Goal: Task Accomplishment & Management: Use online tool/utility

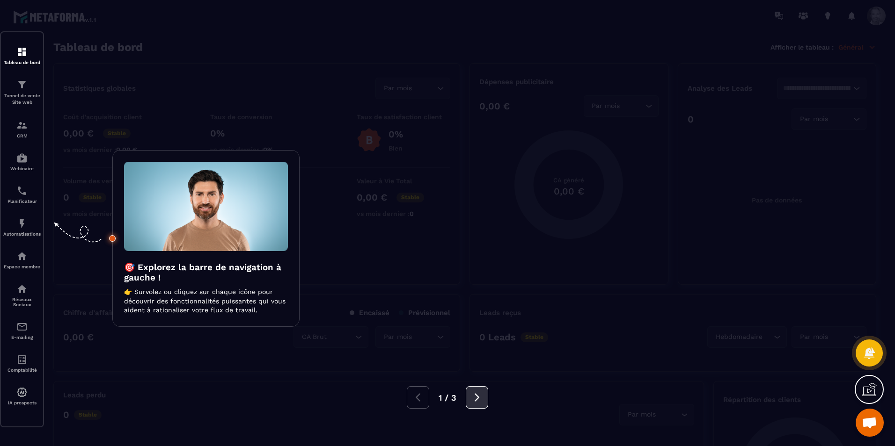
click at [480, 396] on icon at bounding box center [477, 398] width 10 height 10
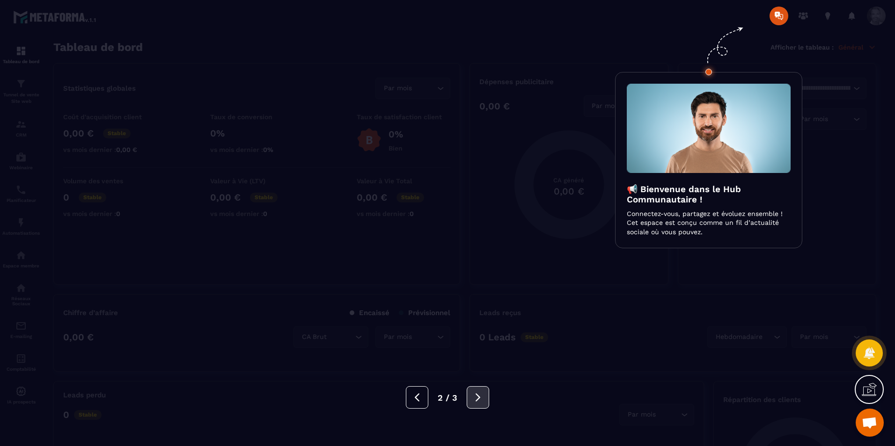
click at [480, 396] on icon at bounding box center [478, 398] width 10 height 10
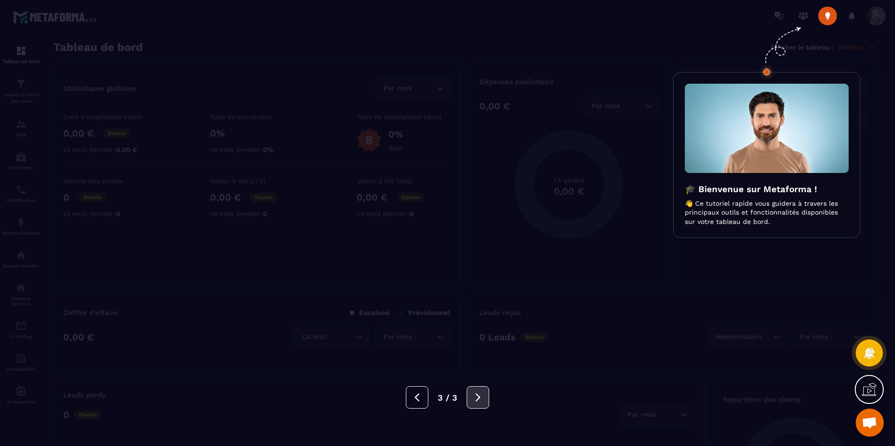
click at [480, 396] on icon at bounding box center [478, 398] width 10 height 10
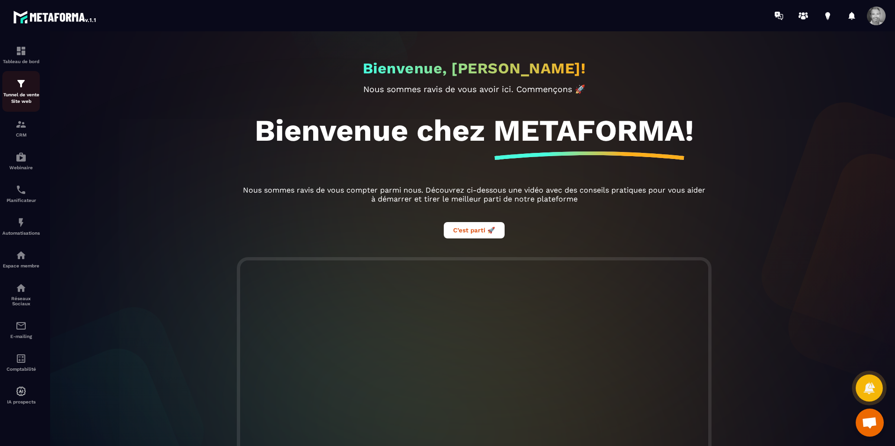
click at [22, 83] on img at bounding box center [20, 83] width 11 height 11
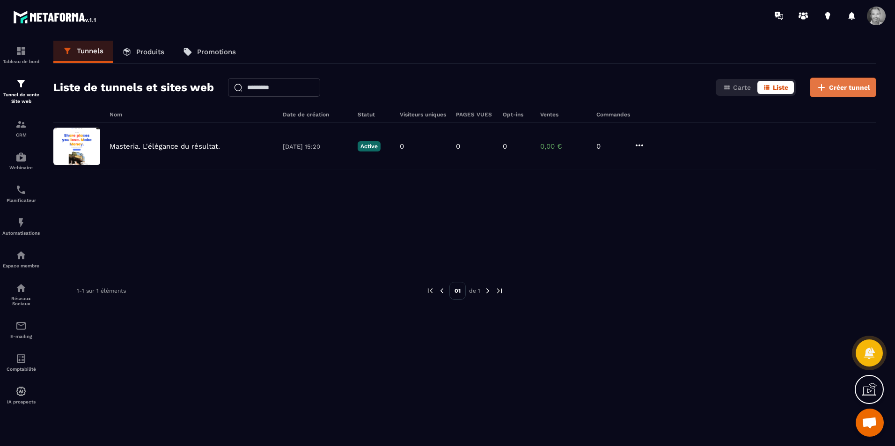
click at [845, 83] on span "Créer tunnel" at bounding box center [849, 87] width 41 height 9
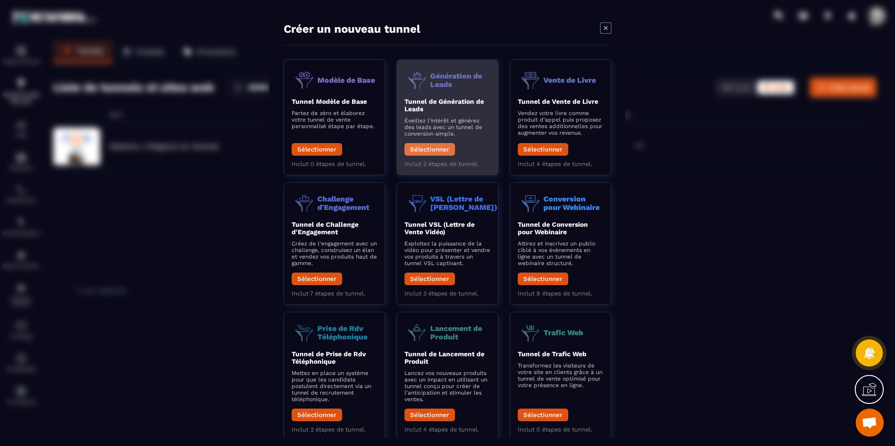
click at [433, 152] on button "Sélectionner" at bounding box center [429, 149] width 51 height 13
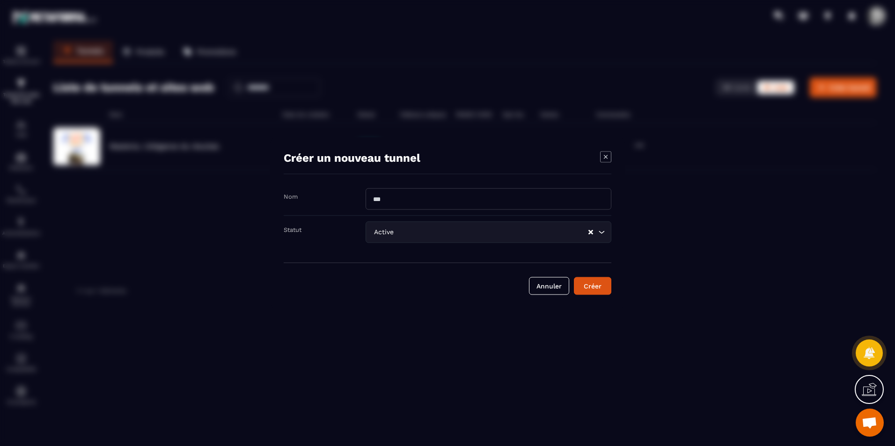
click at [439, 197] on input "Modal window" at bounding box center [488, 200] width 246 height 22
type input "**********"
click at [598, 287] on div "Créer" at bounding box center [592, 286] width 25 height 9
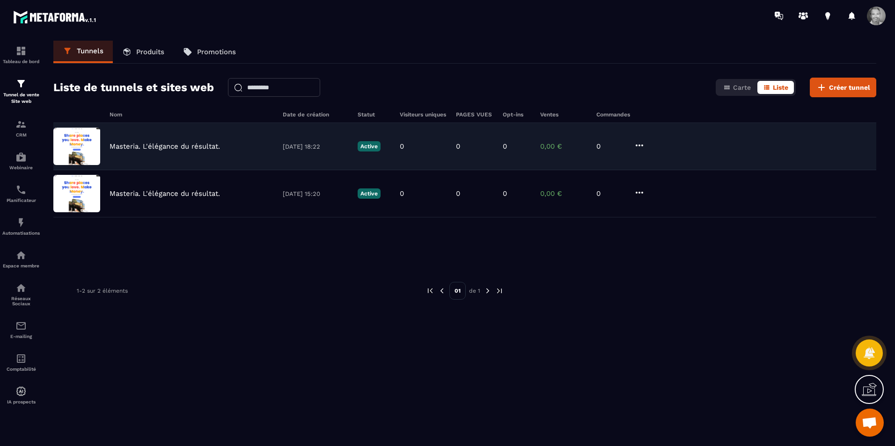
click at [73, 142] on img at bounding box center [76, 146] width 47 height 37
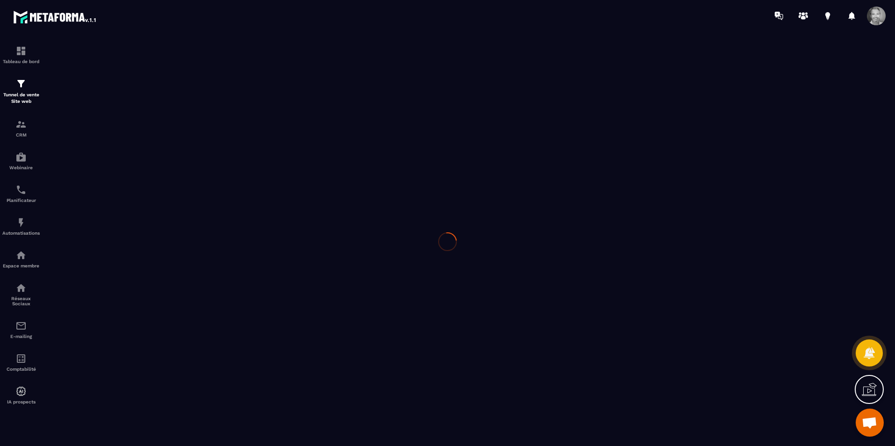
click at [73, 142] on div at bounding box center [447, 241] width 895 height 421
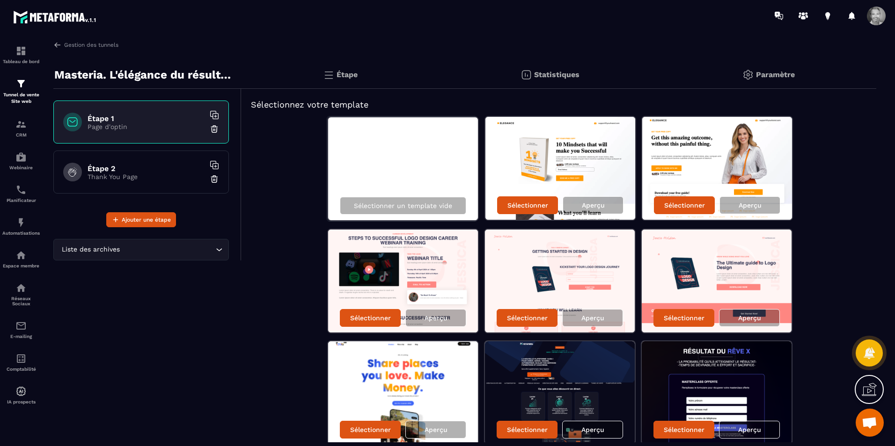
click at [417, 170] on div "Sélectionner un template vide" at bounding box center [403, 168] width 152 height 105
click at [415, 204] on p "Sélectionner un template vide" at bounding box center [403, 205] width 98 height 7
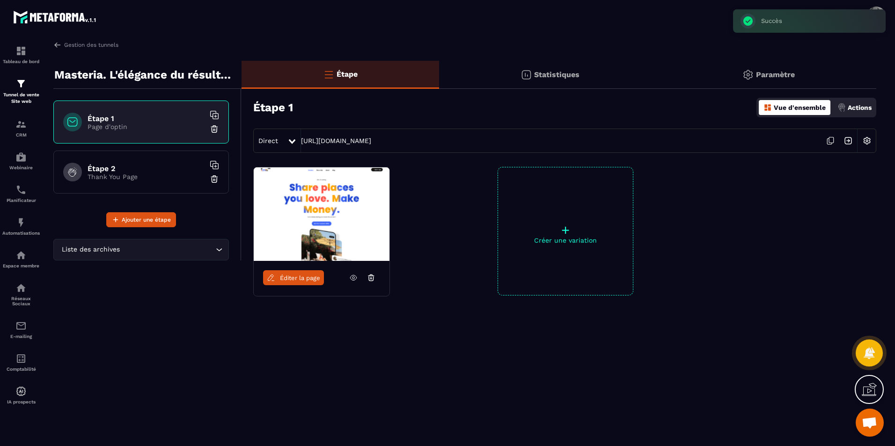
click at [307, 278] on span "Éditer la page" at bounding box center [300, 278] width 40 height 7
